Goal: Check status

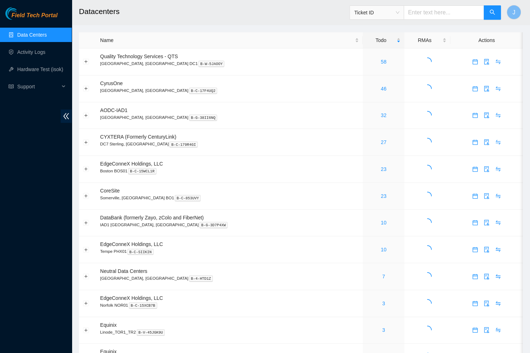
click at [433, 14] on input "text" at bounding box center [444, 12] width 80 height 14
paste input "B-V-5W4FJYN"
type input "B-V-5W4FJYN"
click at [490, 15] on icon "search" at bounding box center [493, 12] width 6 height 6
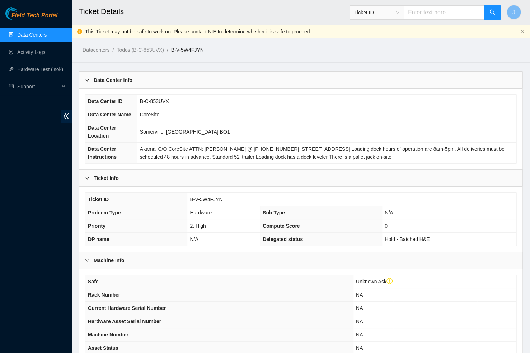
click at [287, 155] on span "Akamai C/O CoreSite ATTN: Jason Rayner @ 617-274-7367 70 Innerbelt Road Somervi…" at bounding box center [322, 153] width 365 height 14
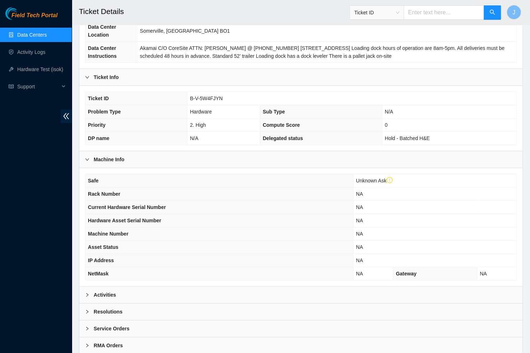
scroll to position [120, 0]
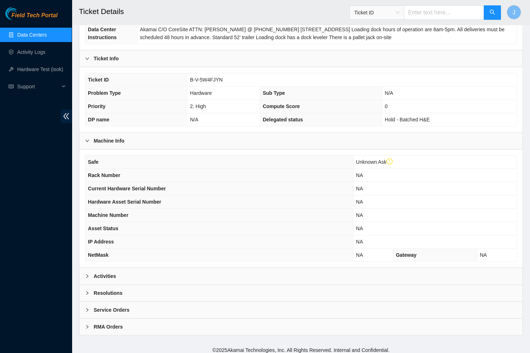
click at [88, 141] on icon "right" at bounding box center [87, 141] width 4 height 4
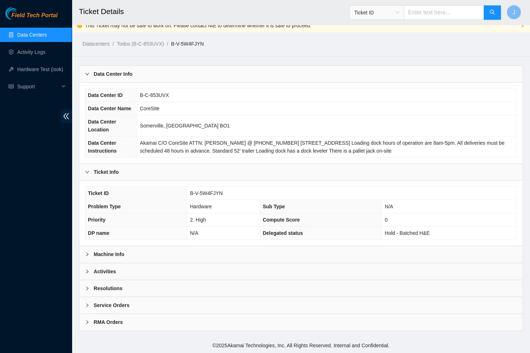
scroll to position [4, 0]
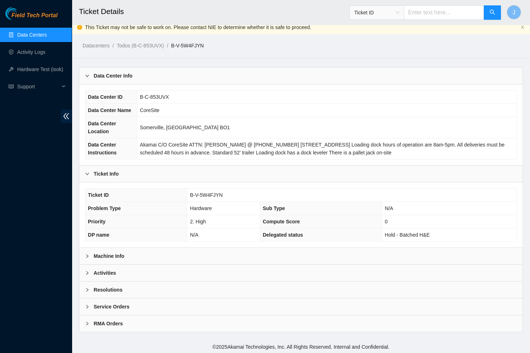
click at [87, 173] on icon "right" at bounding box center [87, 174] width 4 height 4
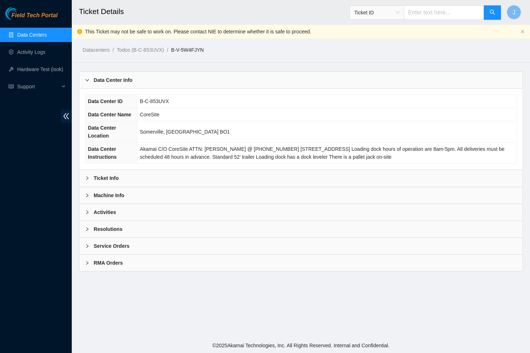
scroll to position [0, 0]
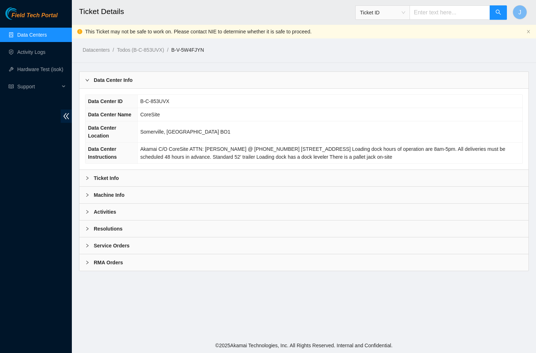
click at [87, 178] on icon "right" at bounding box center [87, 178] width 4 height 4
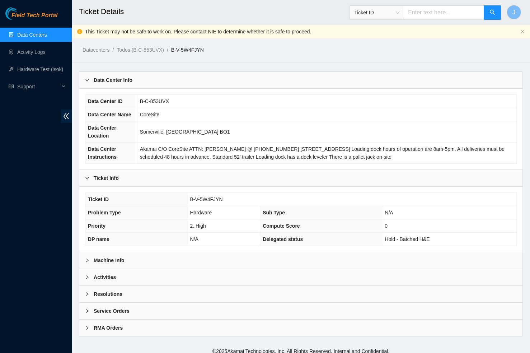
click at [87, 178] on icon "right" at bounding box center [87, 178] width 4 height 2
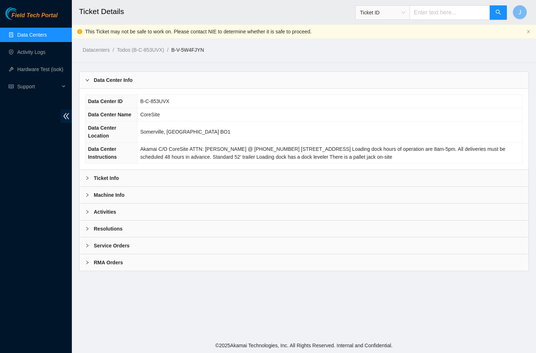
click at [86, 193] on icon "right" at bounding box center [87, 195] width 4 height 4
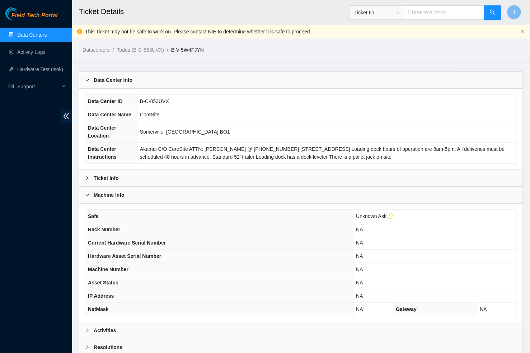
click at [86, 193] on icon "right" at bounding box center [87, 195] width 4 height 4
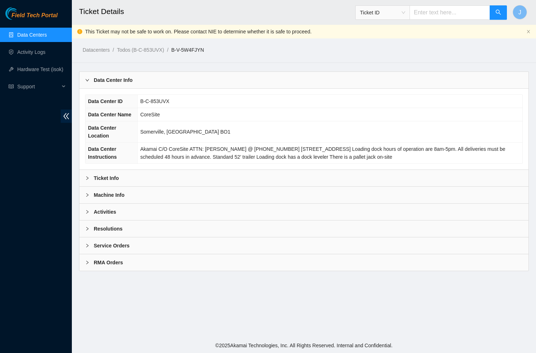
click at [90, 209] on div at bounding box center [89, 212] width 9 height 8
